Goal: Information Seeking & Learning: Learn about a topic

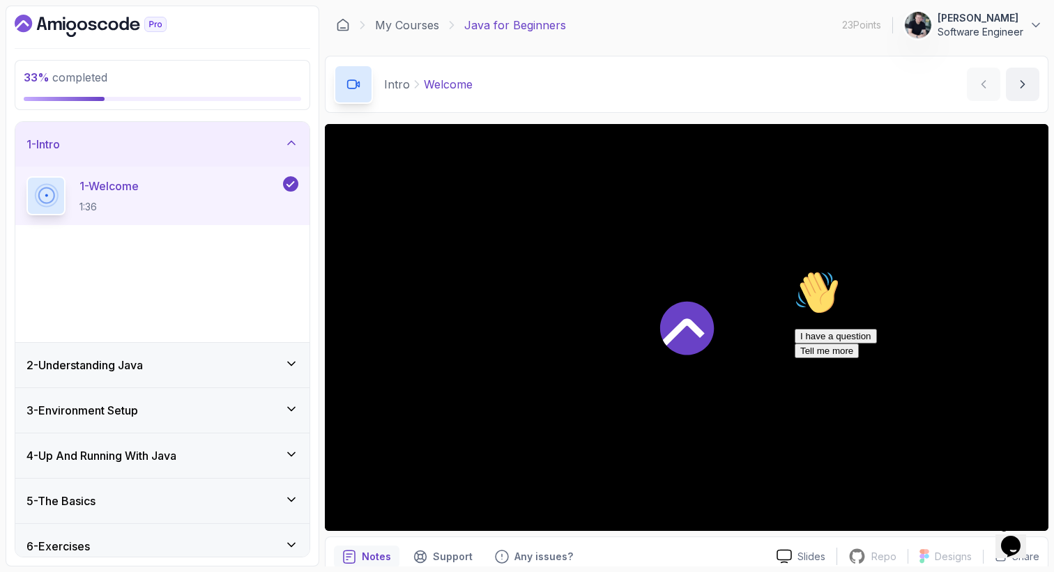
click at [794, 270] on icon "Chat attention grabber" at bounding box center [794, 270] width 0 height 0
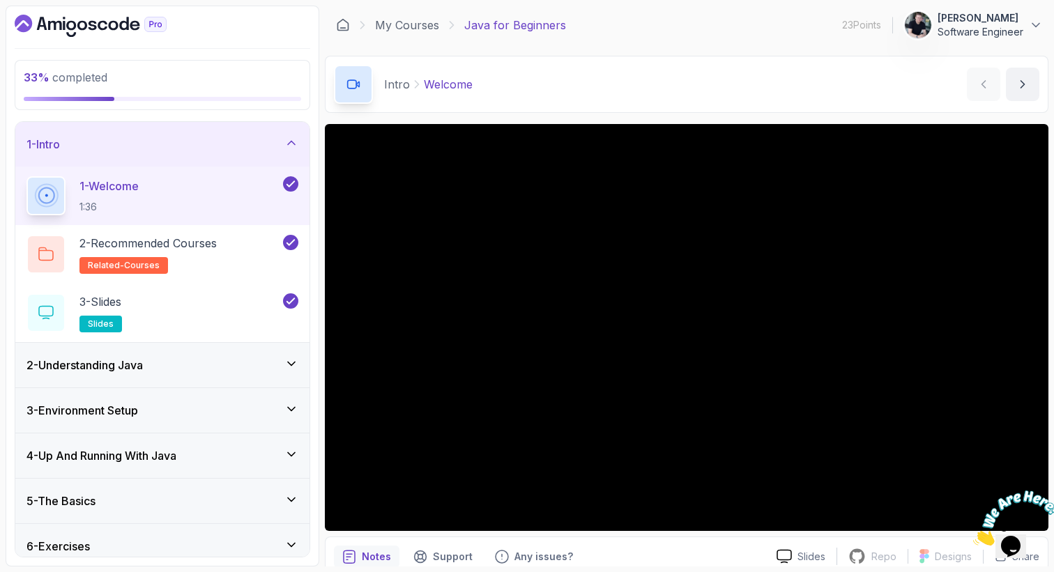
click at [132, 395] on div "3 - Environment Setup" at bounding box center [162, 410] width 294 height 45
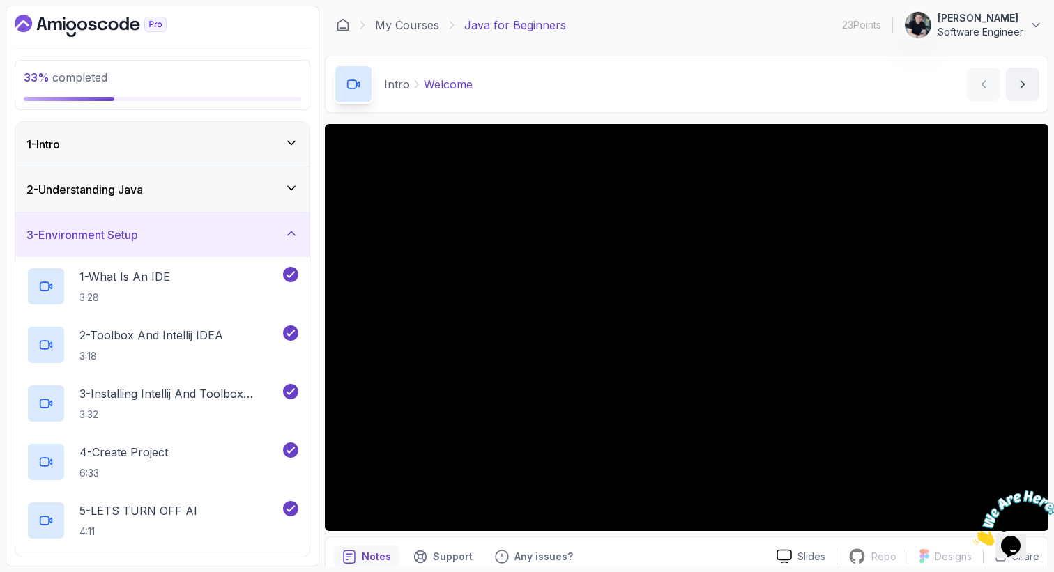
click at [173, 235] on div "3 - Environment Setup" at bounding box center [162, 234] width 272 height 17
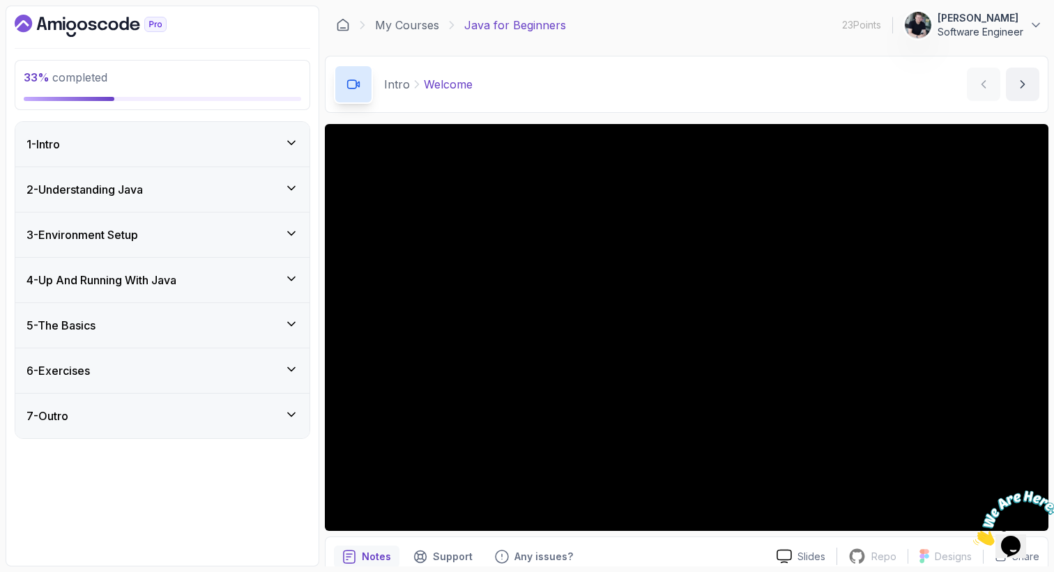
click at [155, 295] on div "4 - Up And Running With Java" at bounding box center [162, 280] width 294 height 45
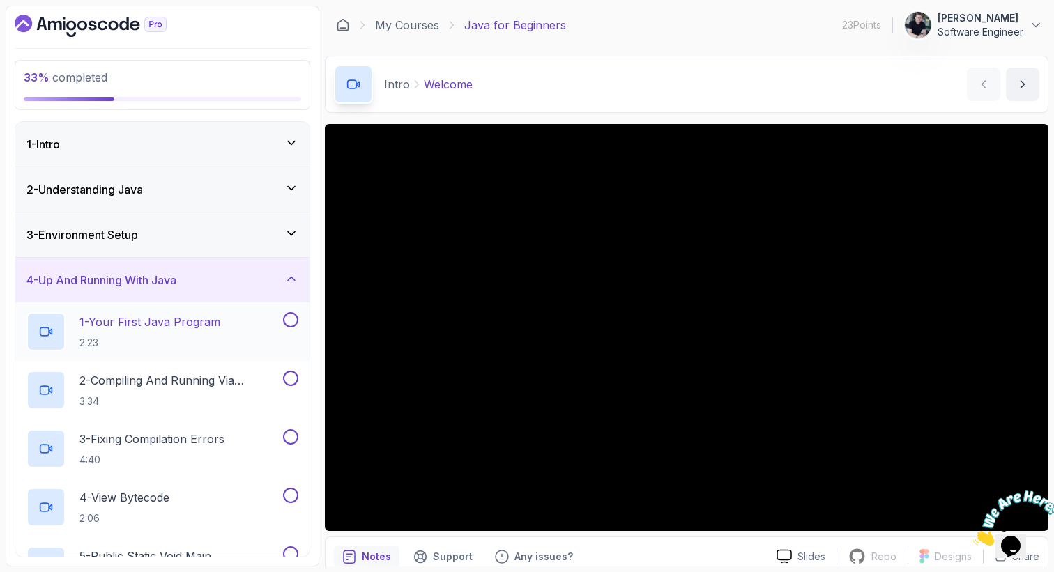
click at [162, 331] on h2 "1 - Your First Java Program 2:23" at bounding box center [149, 332] width 141 height 36
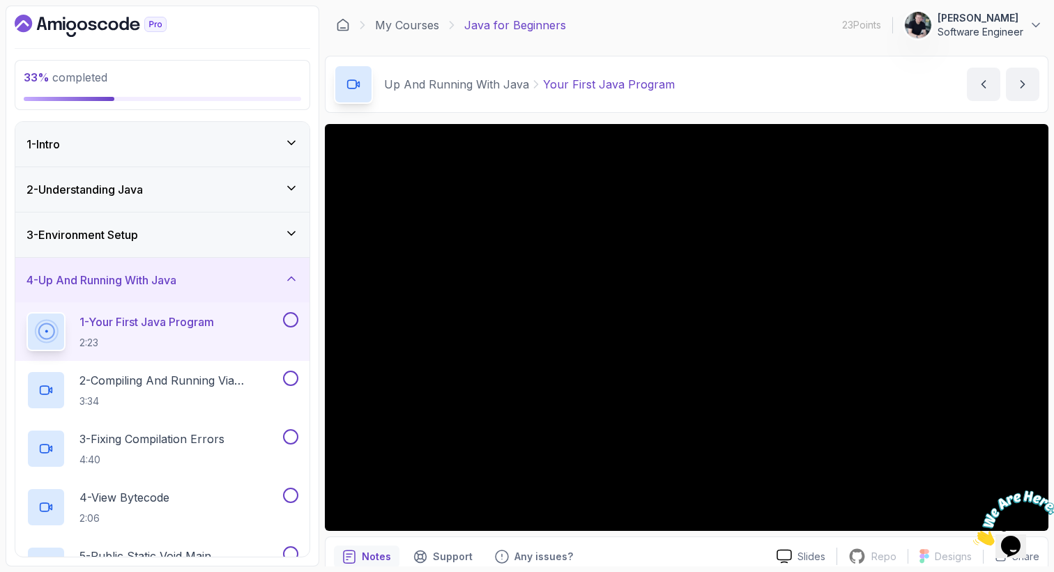
click at [137, 253] on div "3 - Environment Setup" at bounding box center [162, 235] width 294 height 45
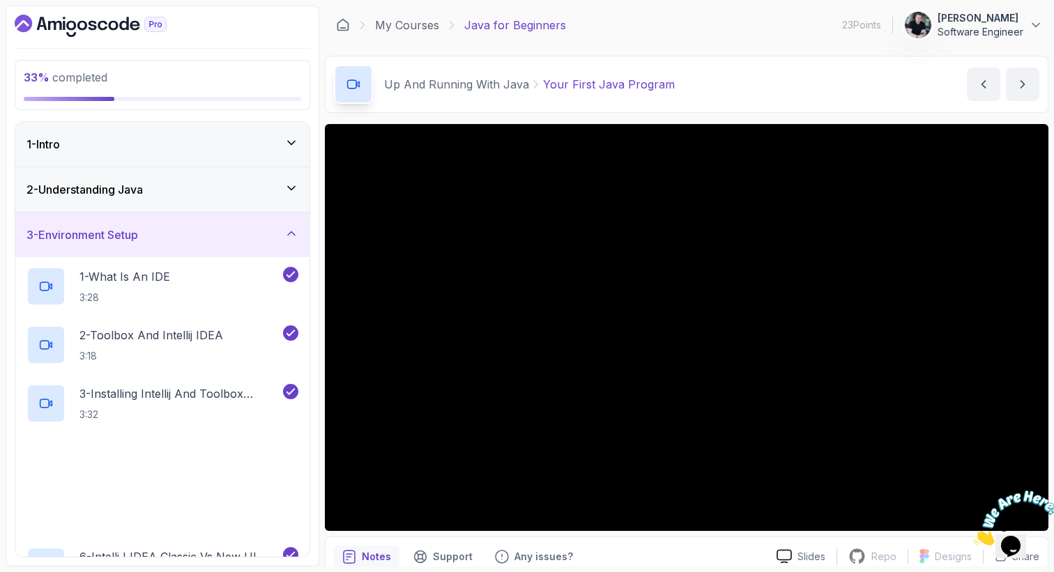
click at [137, 253] on div "3 - Environment Setup" at bounding box center [162, 235] width 294 height 45
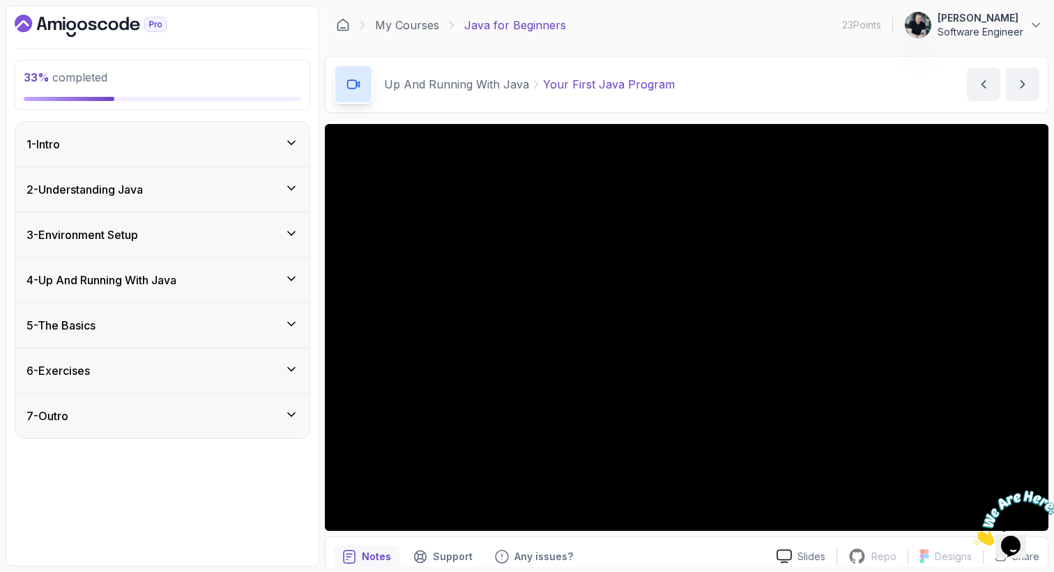
click at [137, 253] on div "3 - Environment Setup" at bounding box center [162, 235] width 294 height 45
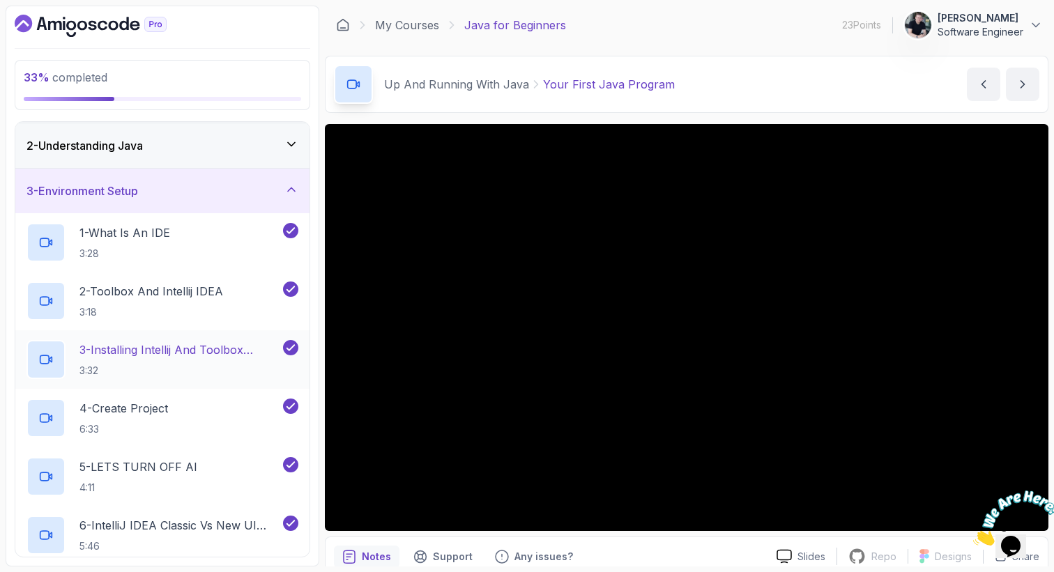
scroll to position [25, 0]
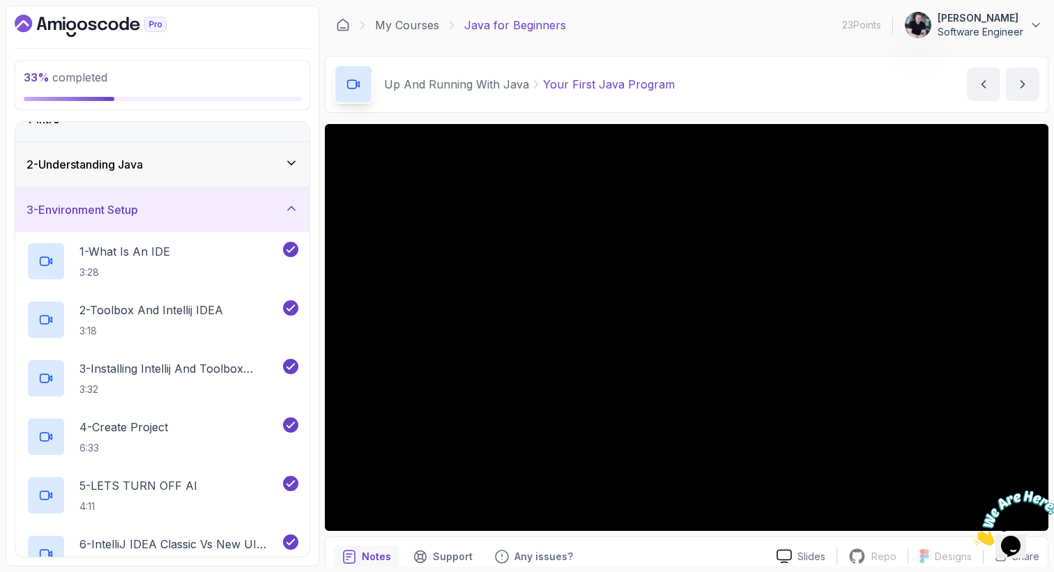
click at [142, 198] on div "3 - Environment Setup" at bounding box center [162, 209] width 294 height 45
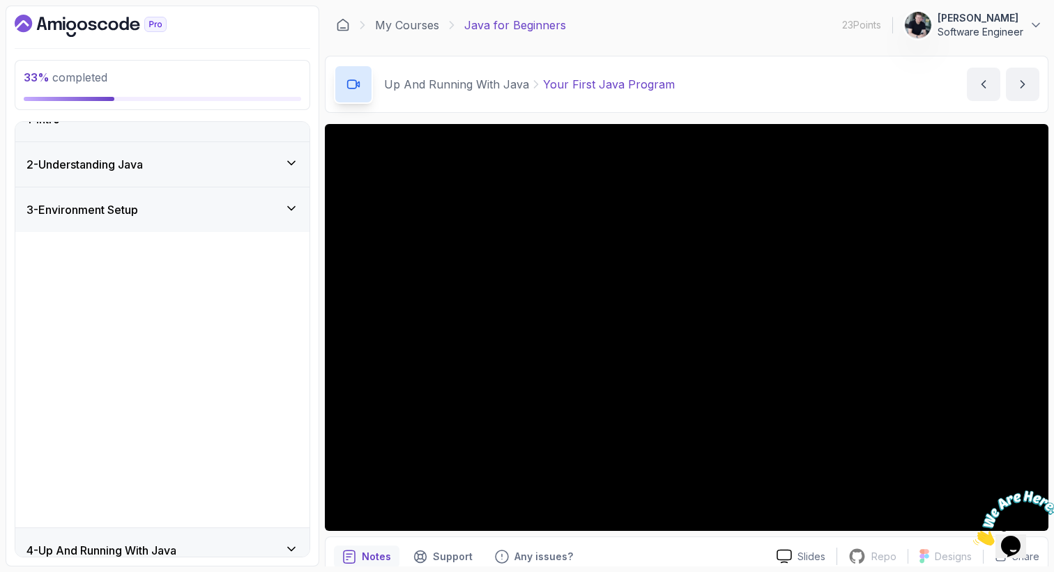
scroll to position [0, 0]
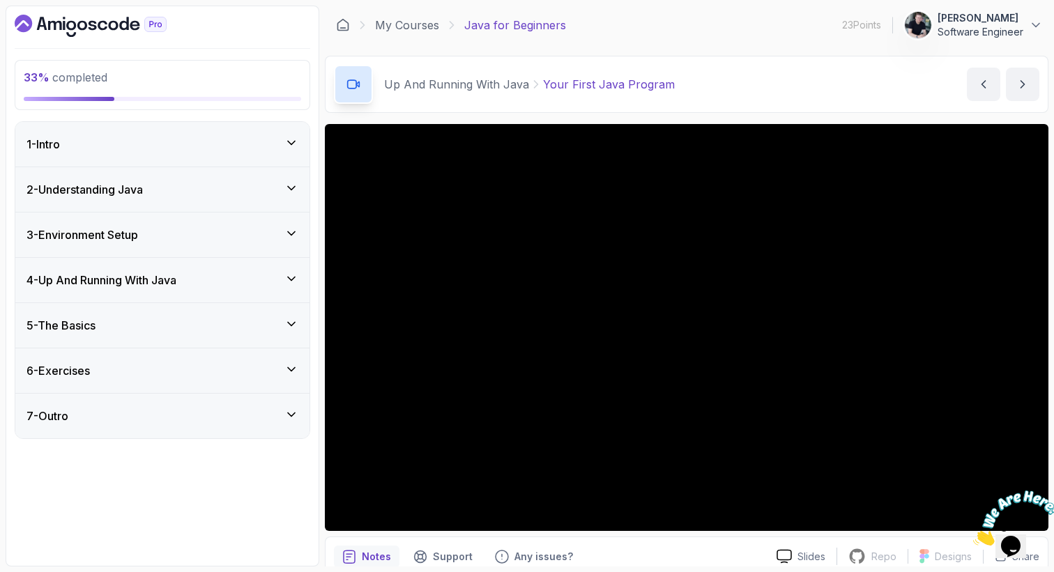
click at [126, 279] on h3 "4 - Up And Running With Java" at bounding box center [101, 280] width 150 height 17
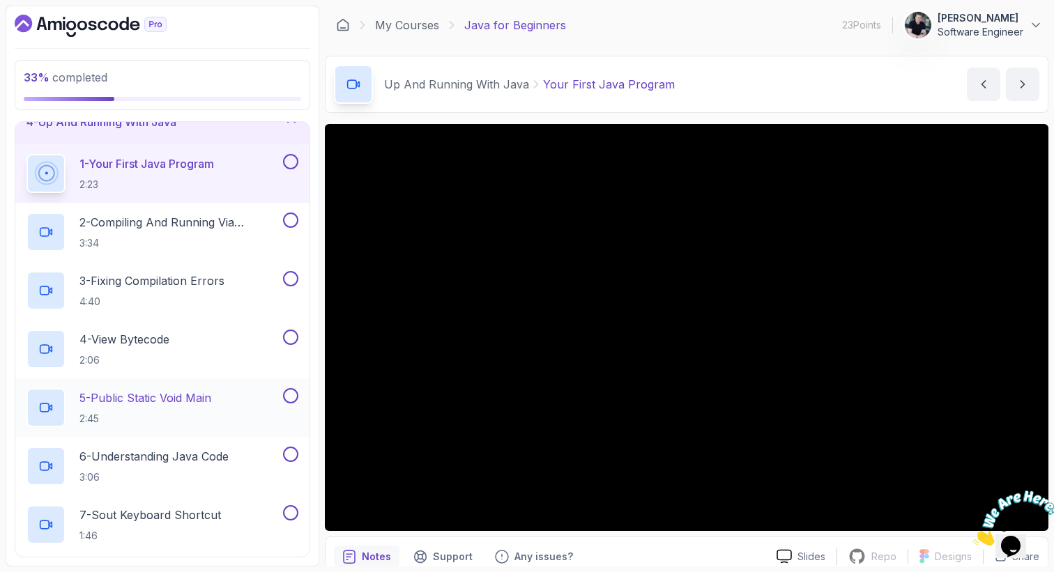
scroll to position [68, 0]
